Goal: Transaction & Acquisition: Obtain resource

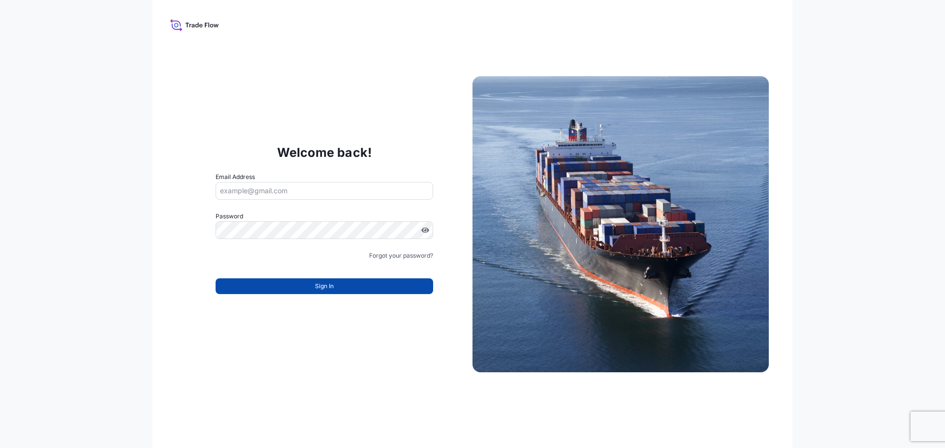
type input "[EMAIL_ADDRESS][DOMAIN_NAME]"
click at [296, 286] on button "Sign In" at bounding box center [323, 286] width 217 height 16
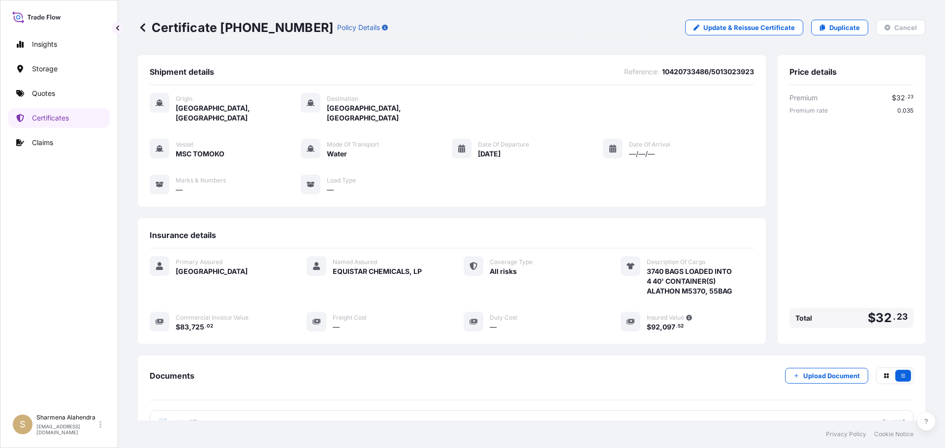
click at [519, 38] on div "Certificate [PHONE_NUMBER] Policy Details Update & Reissue Certificate Duplicat…" at bounding box center [531, 27] width 787 height 55
click at [50, 95] on p "Quotes" at bounding box center [43, 94] width 23 height 10
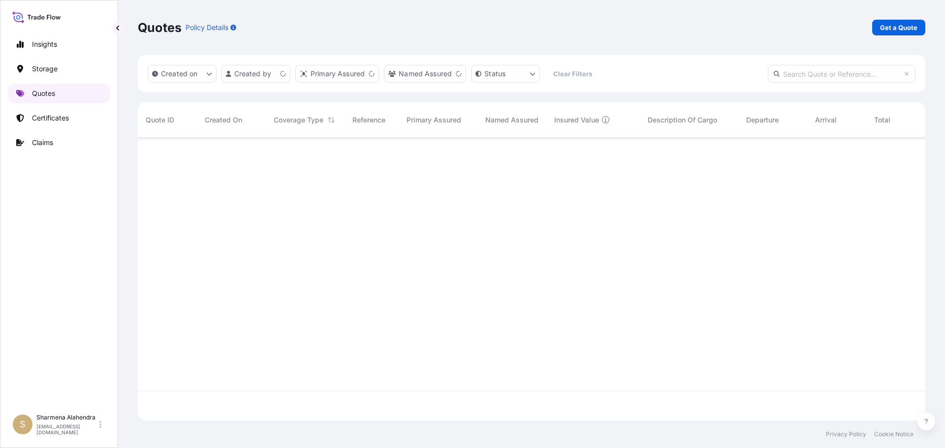
scroll to position [281, 780]
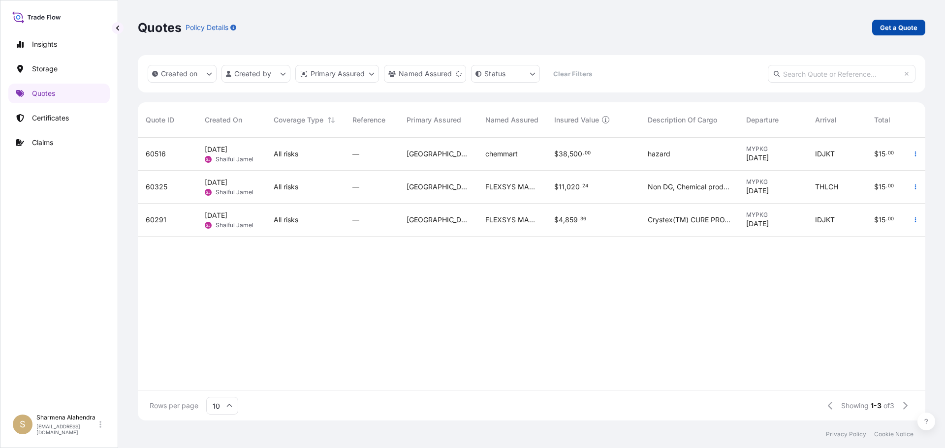
click at [896, 24] on p "Get a Quote" at bounding box center [898, 28] width 37 height 10
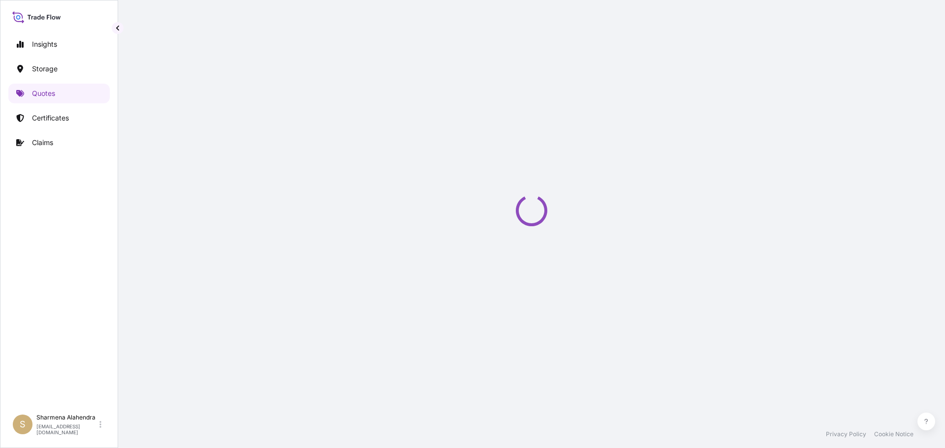
select select "Water"
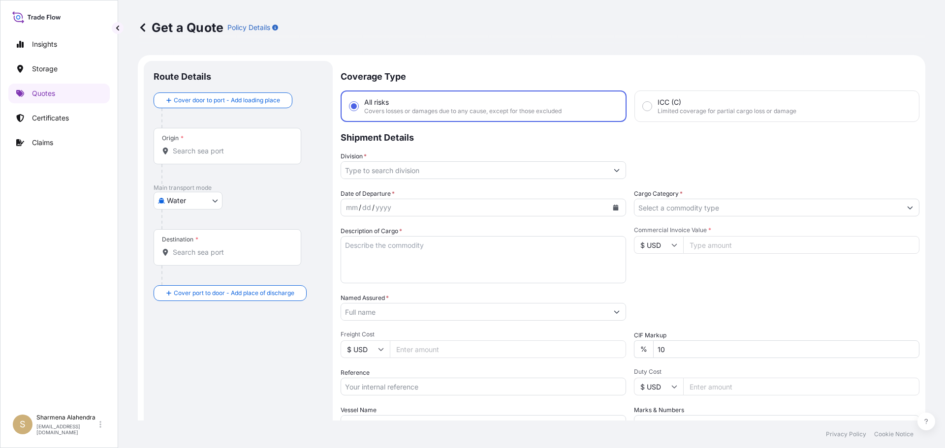
scroll to position [16, 0]
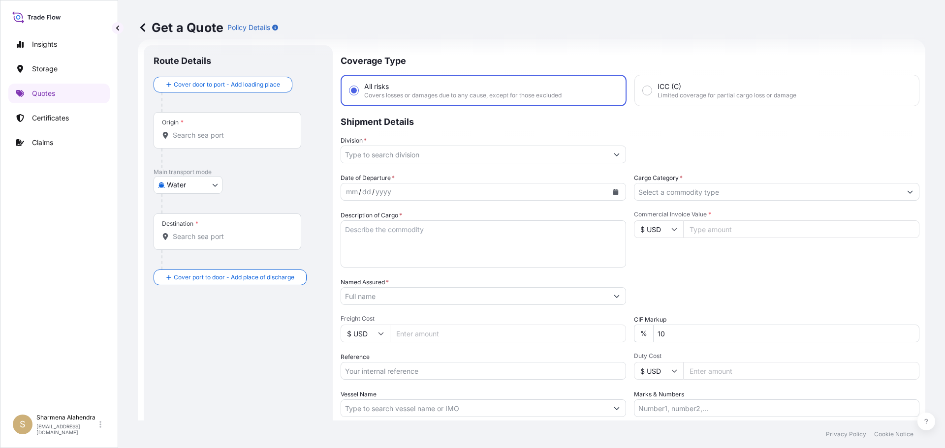
click at [199, 141] on div "Origin *" at bounding box center [227, 130] width 148 height 36
click at [199, 140] on input "Origin *" at bounding box center [231, 135] width 116 height 10
paste input "[GEOGRAPHIC_DATA], [GEOGRAPHIC_DATA]"
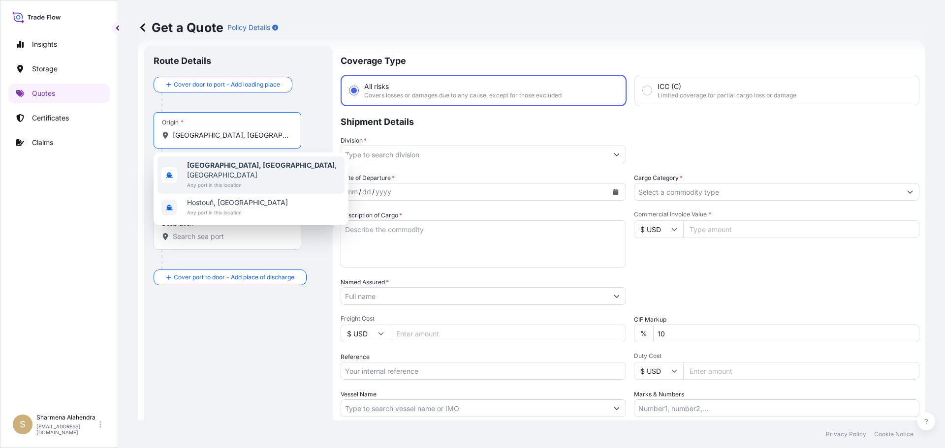
click at [201, 169] on span "[GEOGRAPHIC_DATA], [GEOGRAPHIC_DATA] , [GEOGRAPHIC_DATA]" at bounding box center [263, 170] width 153 height 20
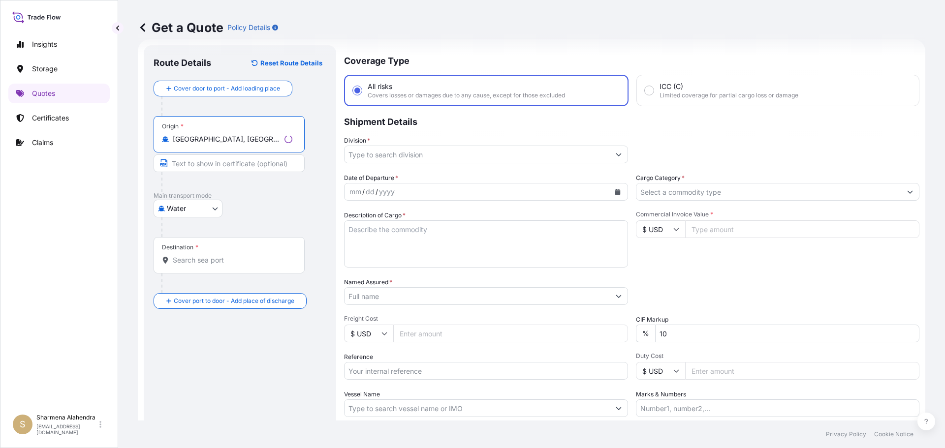
type input "[GEOGRAPHIC_DATA], [GEOGRAPHIC_DATA], [GEOGRAPHIC_DATA]"
click at [512, 55] on p "Coverage Type" at bounding box center [629, 60] width 579 height 30
click at [204, 262] on input "Destination *" at bounding box center [231, 260] width 116 height 10
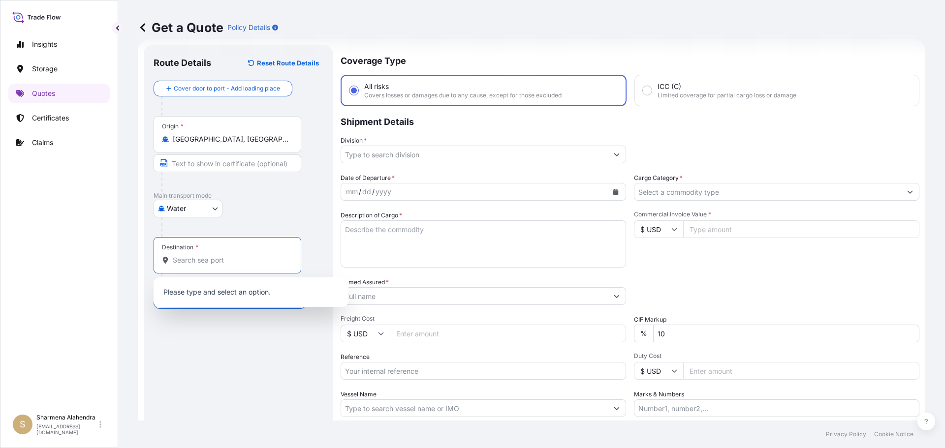
paste input "[GEOGRAPHIC_DATA], [GEOGRAPHIC_DATA]"
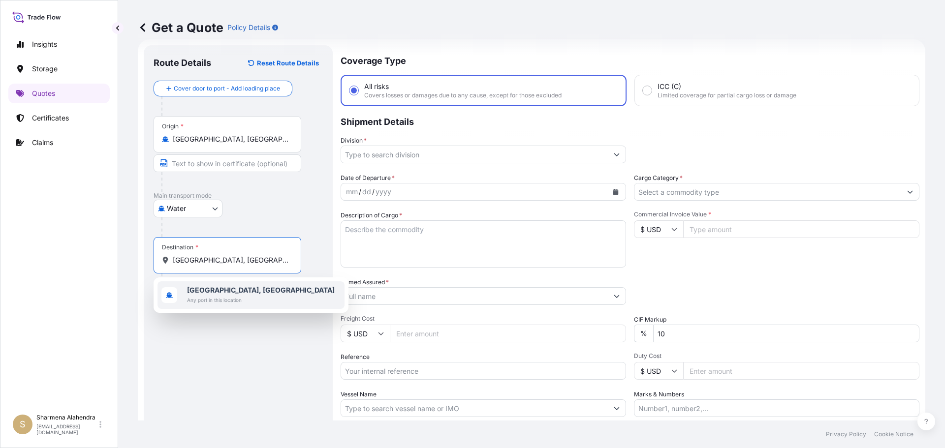
click at [202, 293] on b "[GEOGRAPHIC_DATA], [GEOGRAPHIC_DATA]" at bounding box center [261, 290] width 148 height 8
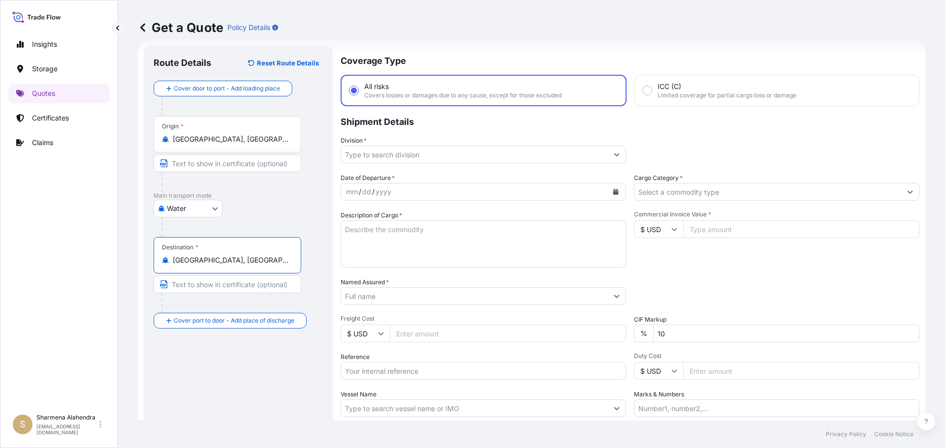
type input "[GEOGRAPHIC_DATA], [GEOGRAPHIC_DATA]"
click at [439, 154] on input "Division *" at bounding box center [474, 155] width 267 height 18
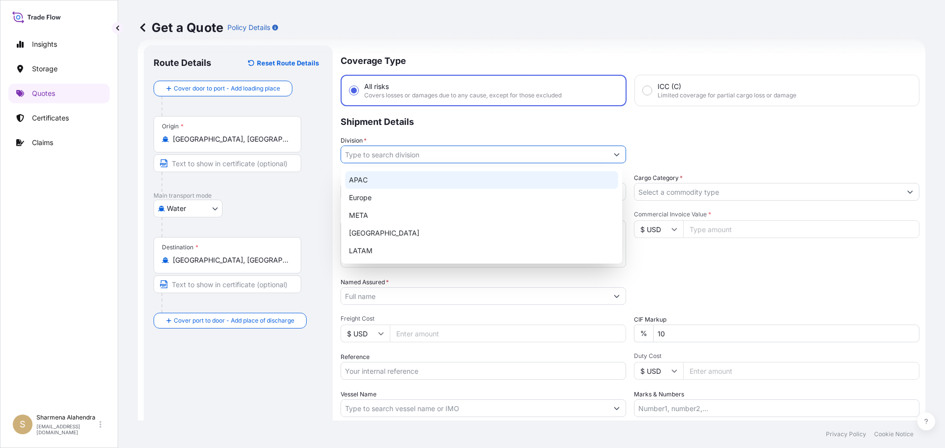
click at [369, 184] on div "APAC" at bounding box center [481, 180] width 273 height 18
type input "APAC"
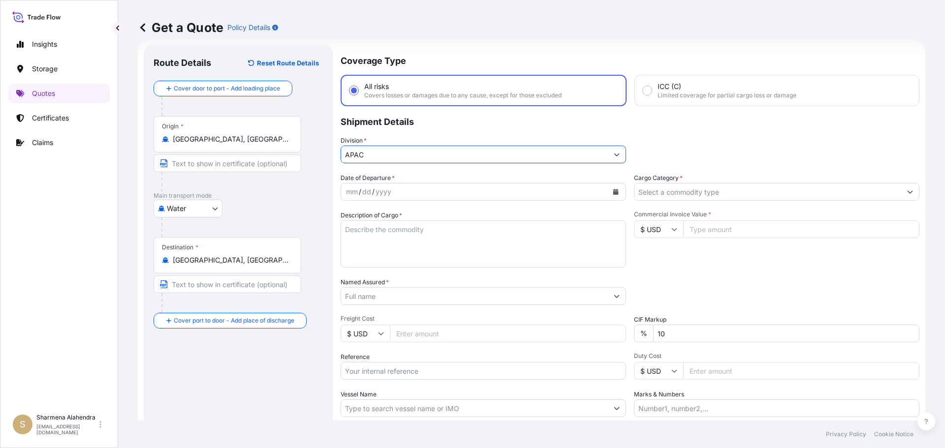
click at [613, 192] on icon "Calendar" at bounding box center [615, 192] width 5 height 6
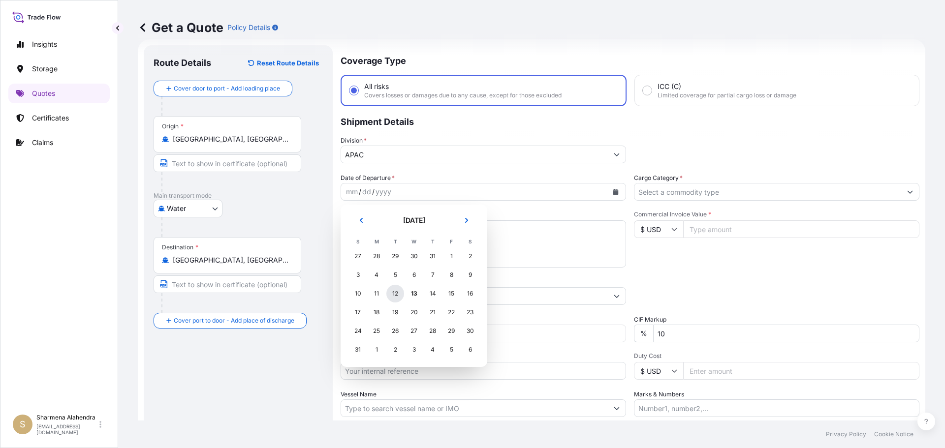
click at [395, 297] on div "12" at bounding box center [395, 294] width 18 height 18
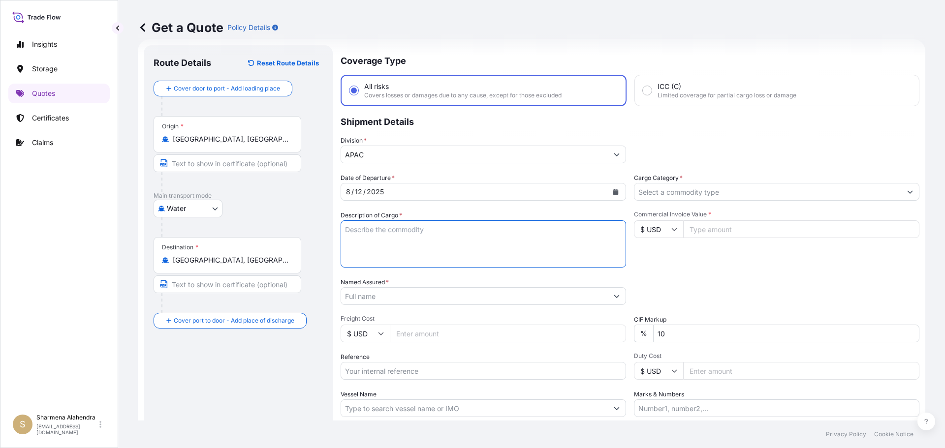
click at [432, 253] on textarea "Description of Cargo *" at bounding box center [482, 243] width 285 height 47
click at [507, 237] on textarea "Description of Cargo *" at bounding box center [482, 243] width 285 height 47
paste textarea "BAGS LOADED INTO 5 40' CONTAINER(S) LH735200, BG25HT-IC"
click at [343, 228] on textarea "BAGS LOADED INTO 5 40' CONTAINER(S) LH735200, BG25HT-IC" at bounding box center [482, 243] width 285 height 47
type textarea "4675 BAGS LOADED INTO 5 40' CONTAINER(S) LH735200, BG25HT-IC"
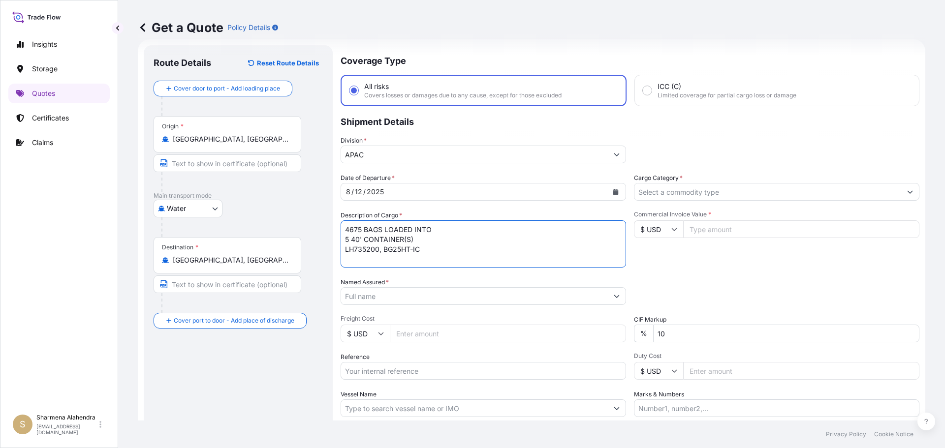
click at [385, 299] on input "Named Assured *" at bounding box center [474, 296] width 267 height 18
click at [513, 299] on input "Named Assured *" at bounding box center [474, 296] width 267 height 18
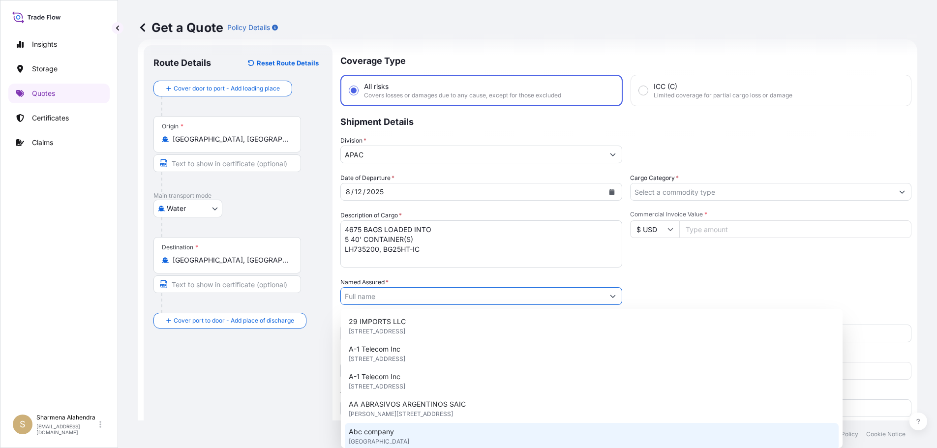
paste input "EQUISTAR CHEMICALS, LP"
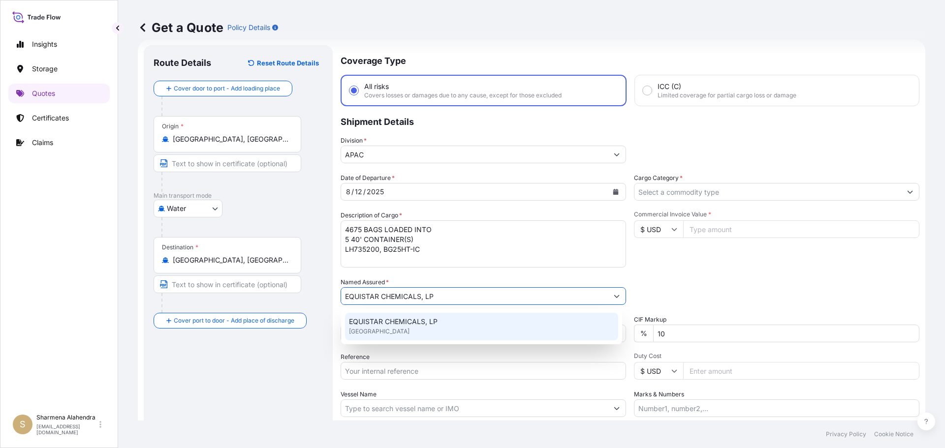
click at [383, 328] on span "[GEOGRAPHIC_DATA]" at bounding box center [379, 332] width 61 height 10
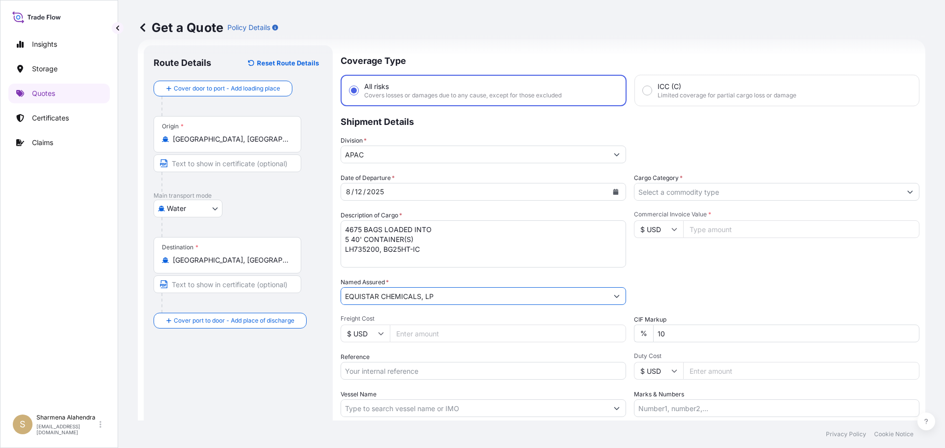
type input "EQUISTAR CHEMICALS, LP"
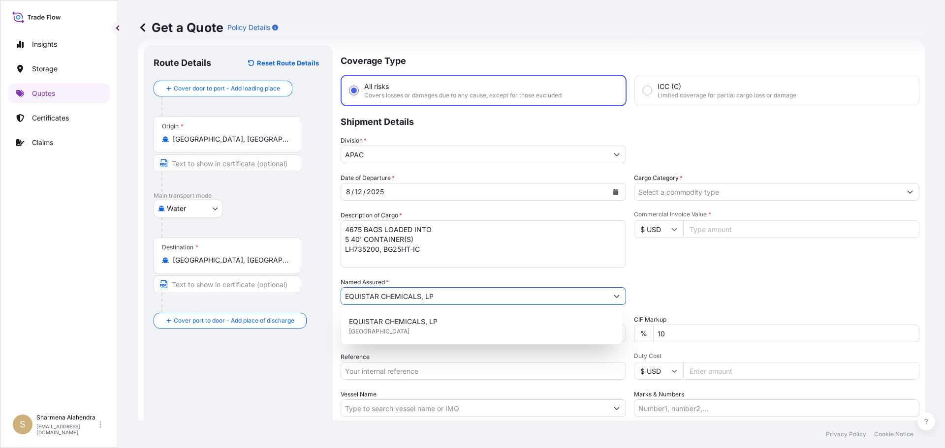
click at [397, 372] on input "Reference" at bounding box center [482, 371] width 285 height 18
paste input "10420836535"
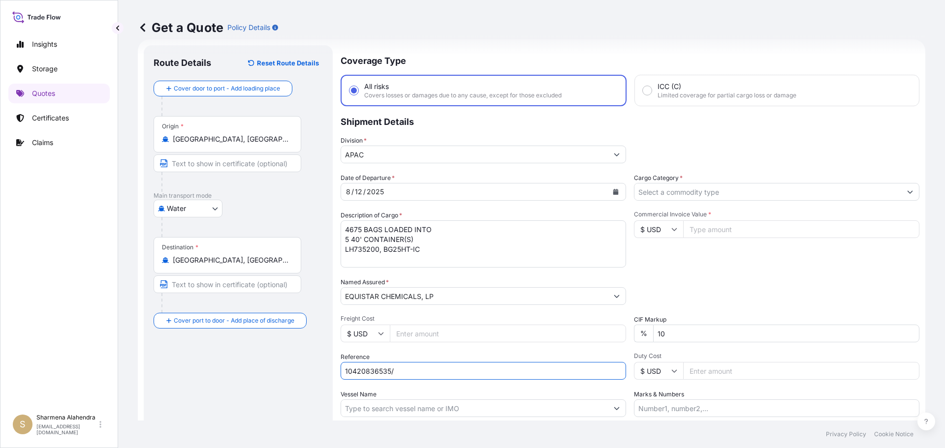
paste input "5013151717"
type input "10420836535/5013151717"
click at [509, 411] on input "Vessel Name" at bounding box center [474, 408] width 267 height 18
paste input "MSC EVEREST VIII"
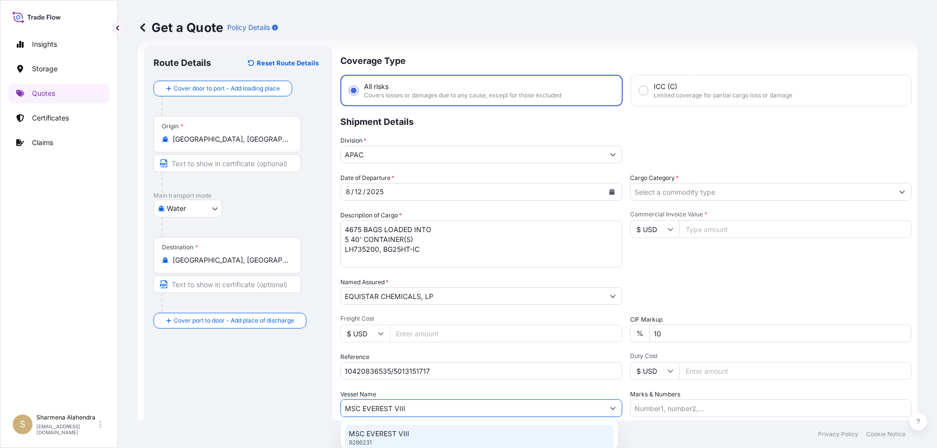
click at [392, 432] on p "MSC EVEREST VIII" at bounding box center [379, 434] width 61 height 10
type input "MSC EVEREST VIII"
click at [689, 192] on input "Cargo Category *" at bounding box center [767, 192] width 267 height 18
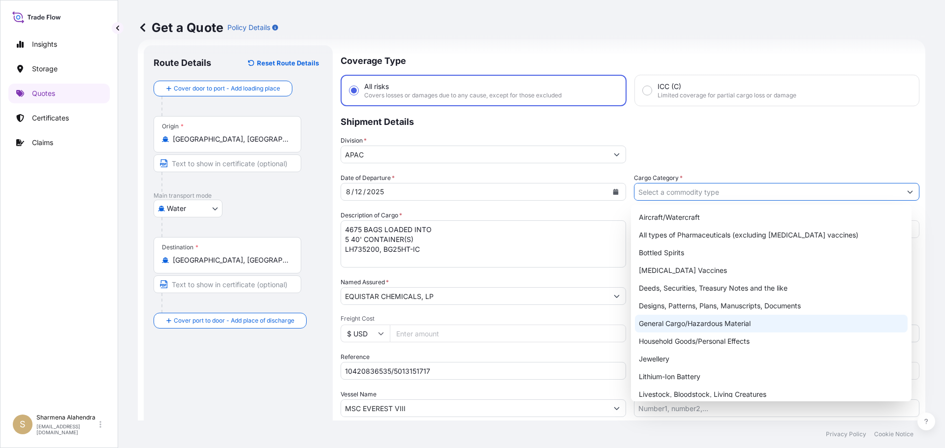
click at [675, 327] on div "General Cargo/Hazardous Material" at bounding box center [771, 324] width 273 height 18
type input "General Cargo/Hazardous Material"
click at [670, 325] on div "General Cargo/Hazardous Material" at bounding box center [771, 324] width 273 height 18
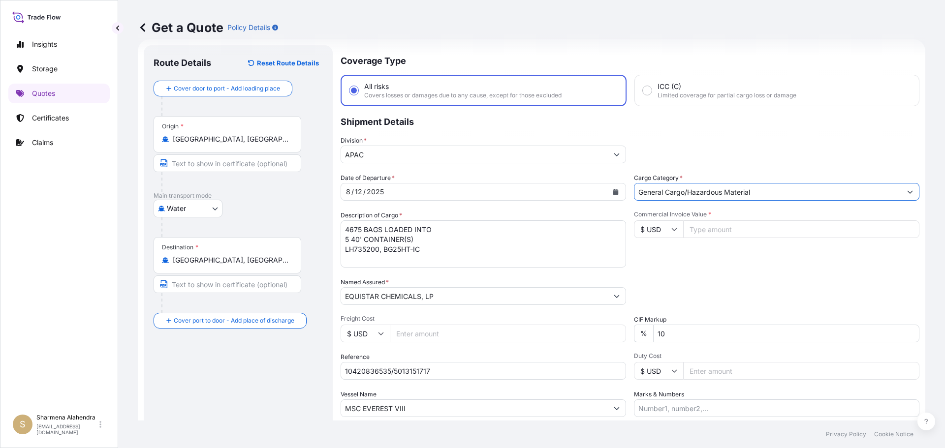
click at [725, 229] on input "Commercial Invoice Value *" at bounding box center [801, 229] width 236 height 18
paste input "91375"
type input "91375.00"
click at [725, 270] on div "Date of Departure * [DATE] Cargo Category * General Cargo/Hazardous Material De…" at bounding box center [629, 295] width 579 height 244
drag, startPoint x: 692, startPoint y: 269, endPoint x: 644, endPoint y: 295, distance: 54.4
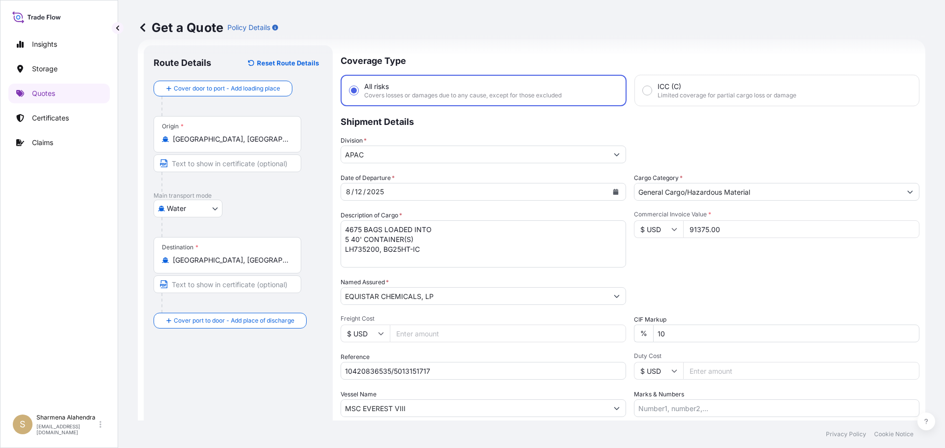
click at [692, 269] on div "Date of Departure * [DATE] Cargo Category * General Cargo/Hazardous Material De…" at bounding box center [629, 295] width 579 height 244
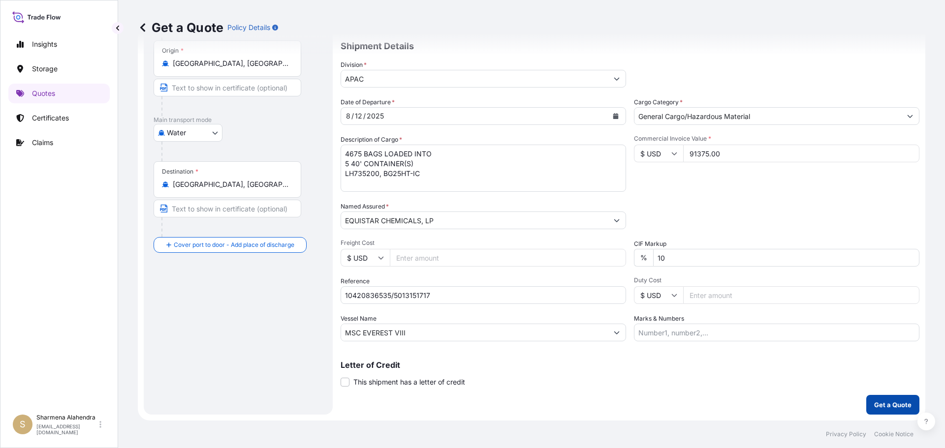
click at [884, 408] on p "Get a Quote" at bounding box center [892, 405] width 37 height 10
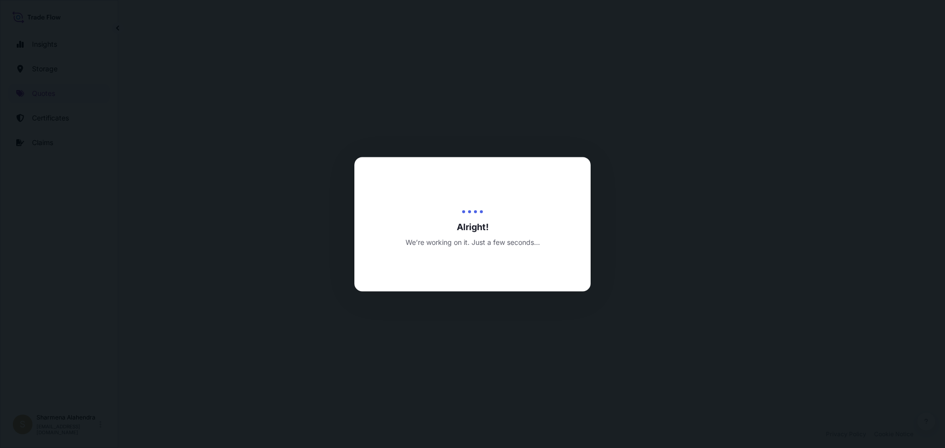
select select "Water"
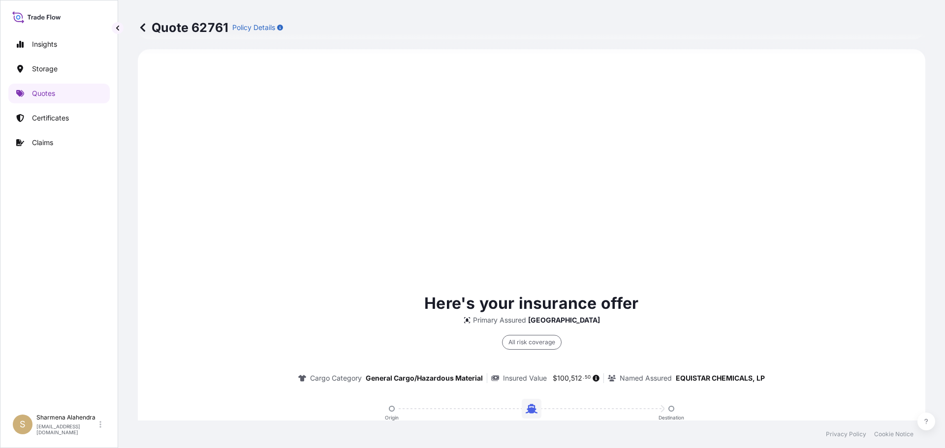
scroll to position [719, 0]
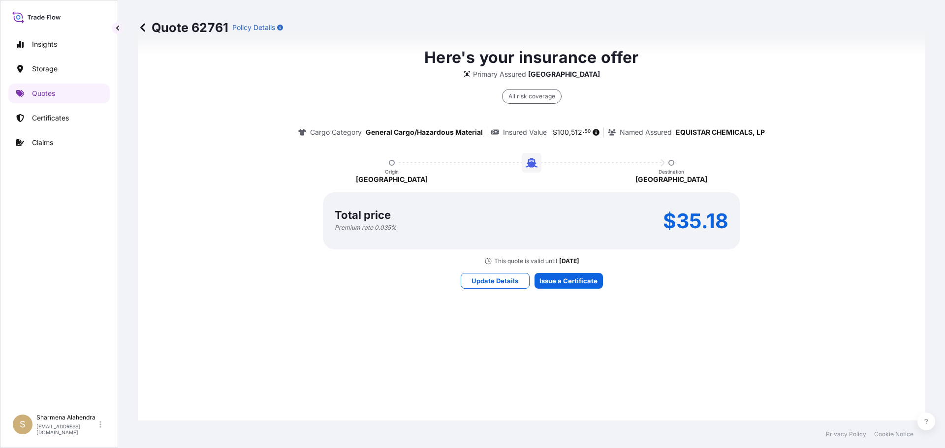
click at [548, 333] on div "Here's your insurance offer Primary Assured Malaysia All risk coverage Cargo Ca…" at bounding box center [532, 167] width 760 height 700
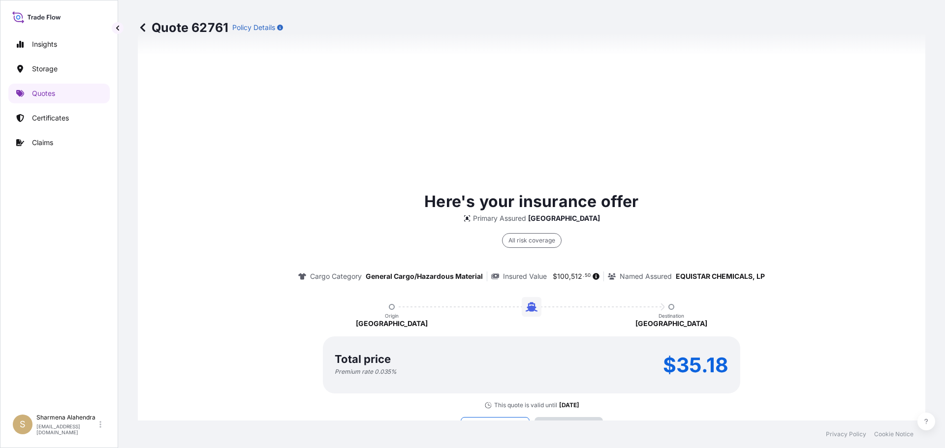
scroll to position [1406, 0]
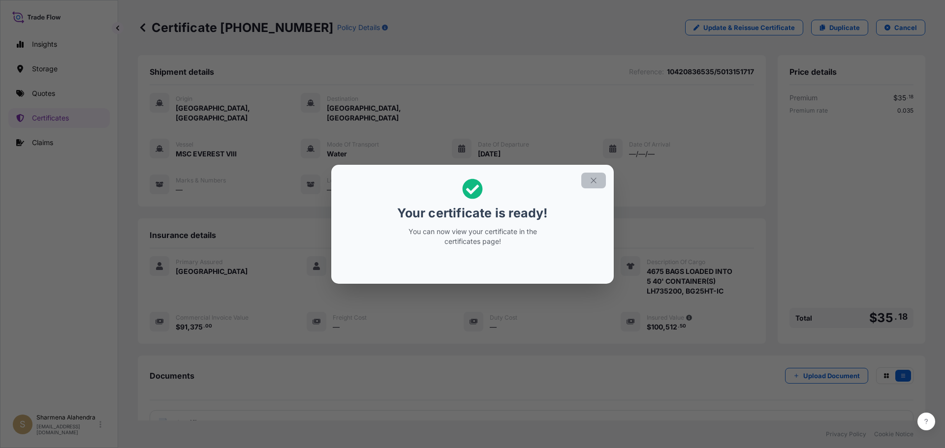
click at [591, 183] on icon "button" at bounding box center [593, 180] width 9 height 9
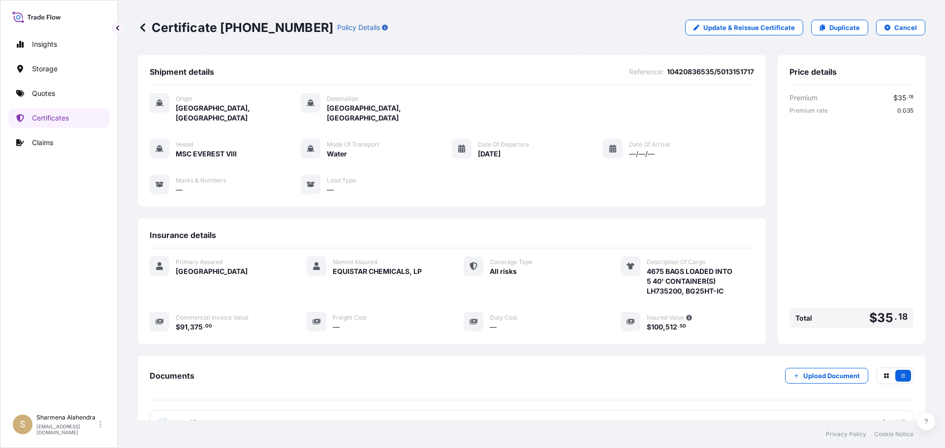
scroll to position [79, 0]
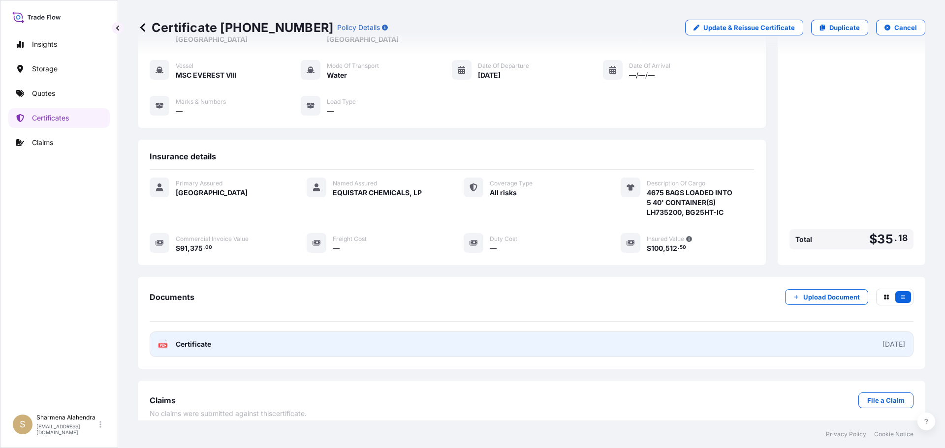
click at [434, 332] on link "PDF Certificate [DATE]" at bounding box center [531, 345] width 763 height 26
